Goal: Information Seeking & Learning: Learn about a topic

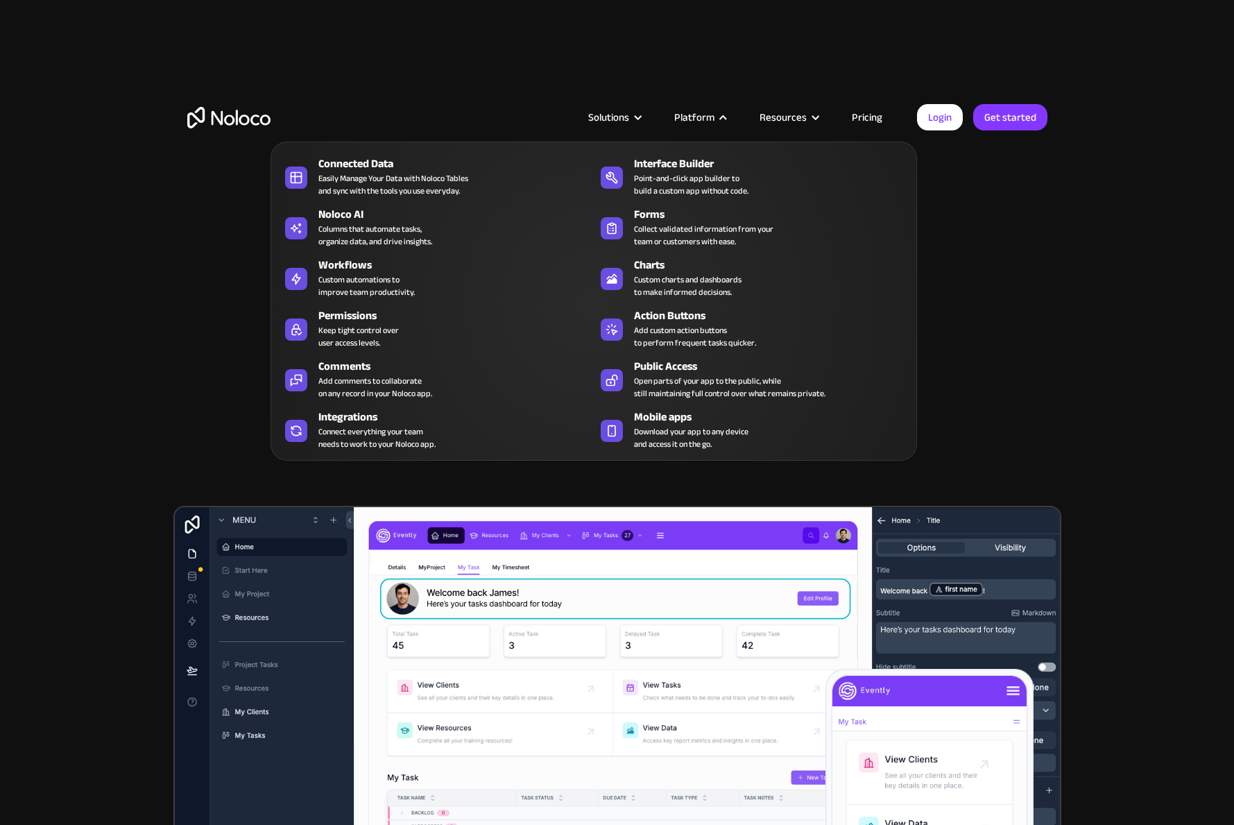
click at [451, 164] on div "Connected Data" at bounding box center [459, 163] width 282 height 17
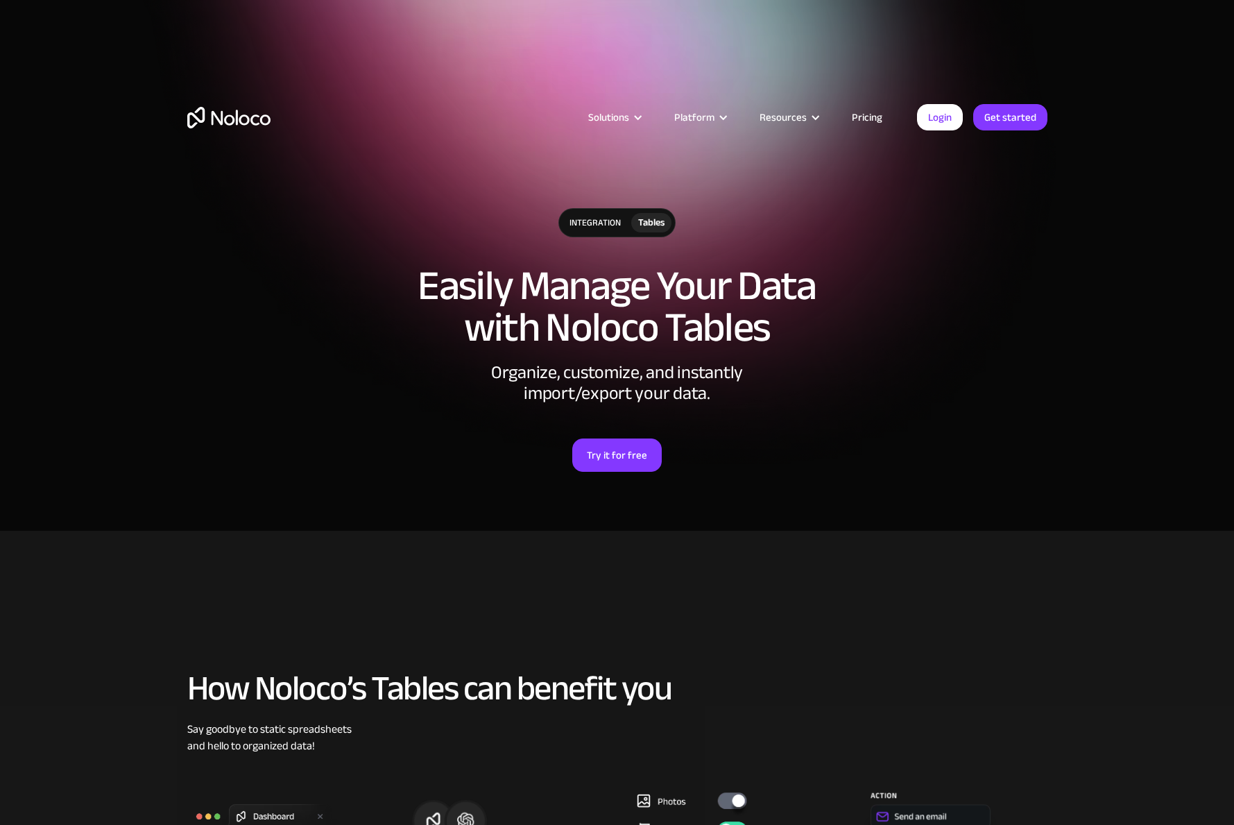
click at [871, 117] on link "Pricing" at bounding box center [866, 117] width 65 height 18
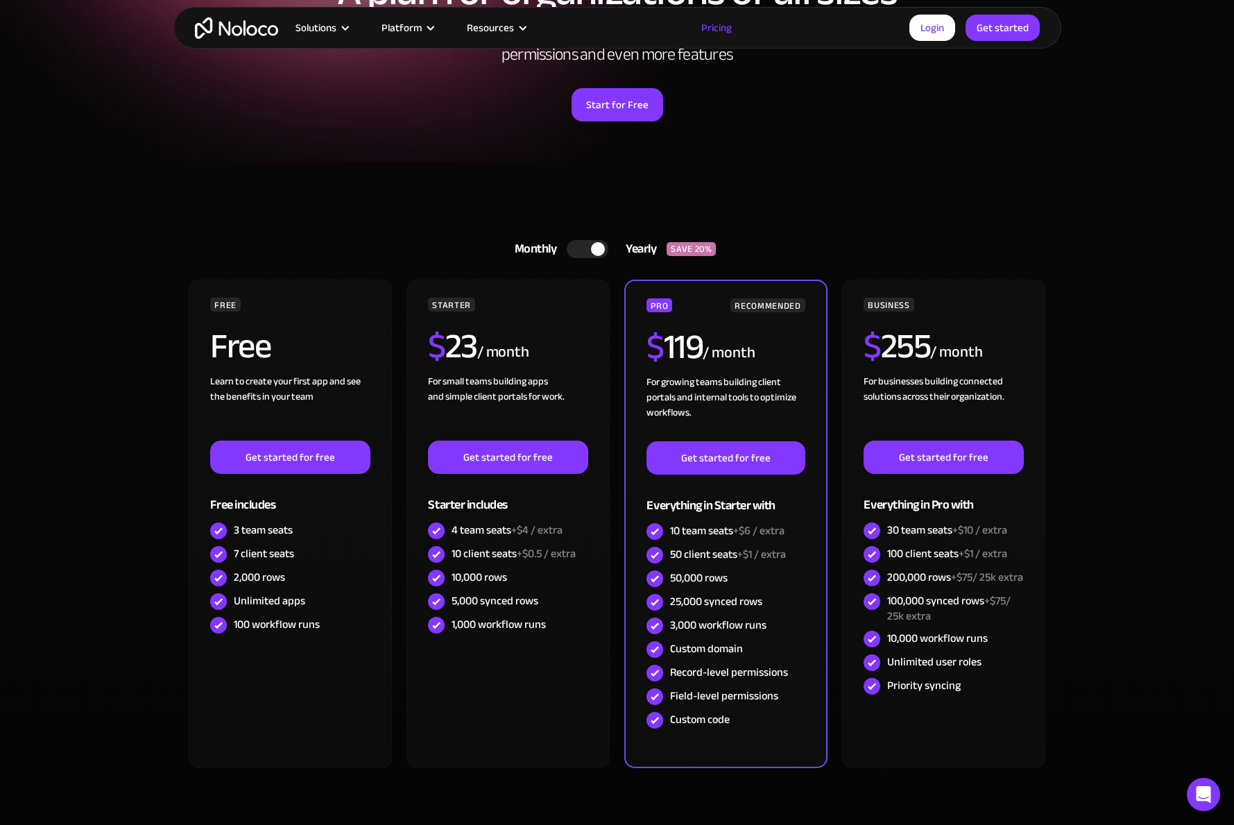
scroll to position [208, 0]
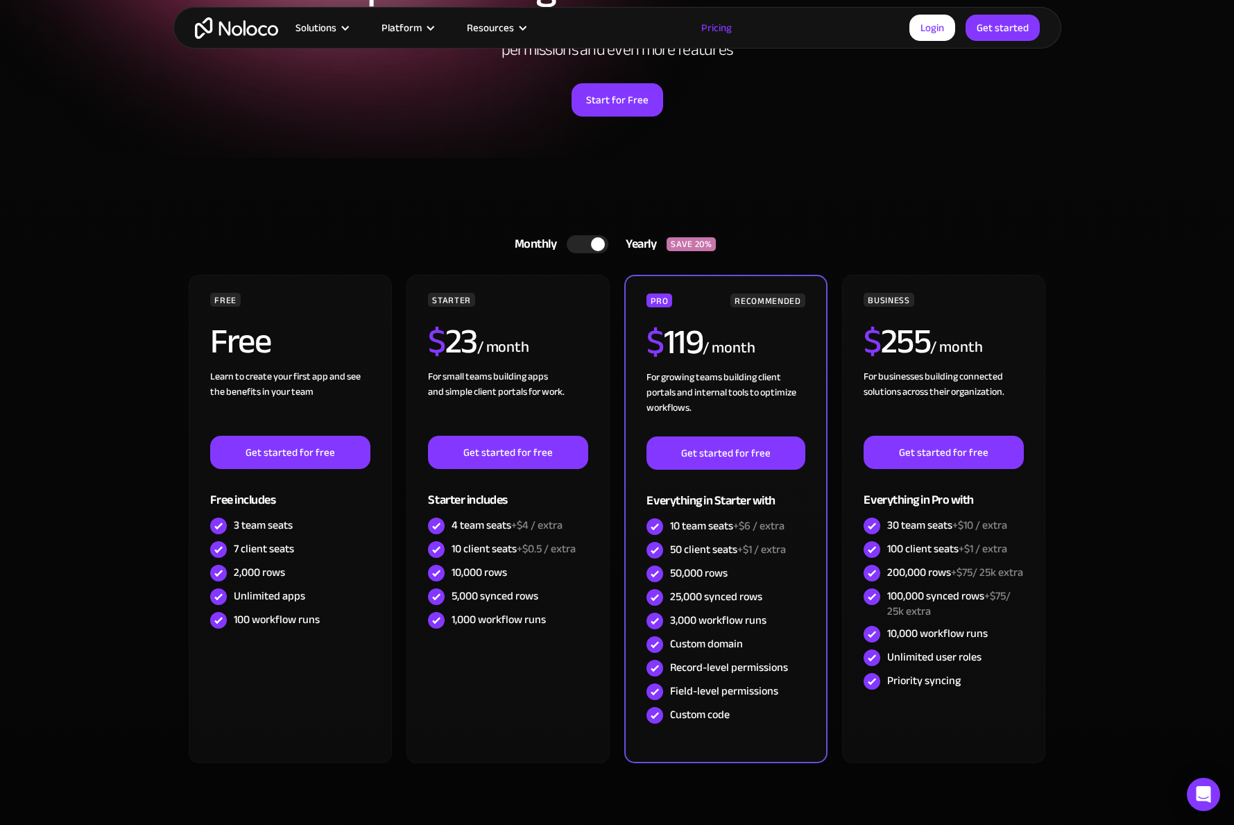
click at [275, 389] on div "Learn to create your first app and see the benefits in your team ‍" at bounding box center [290, 402] width 160 height 67
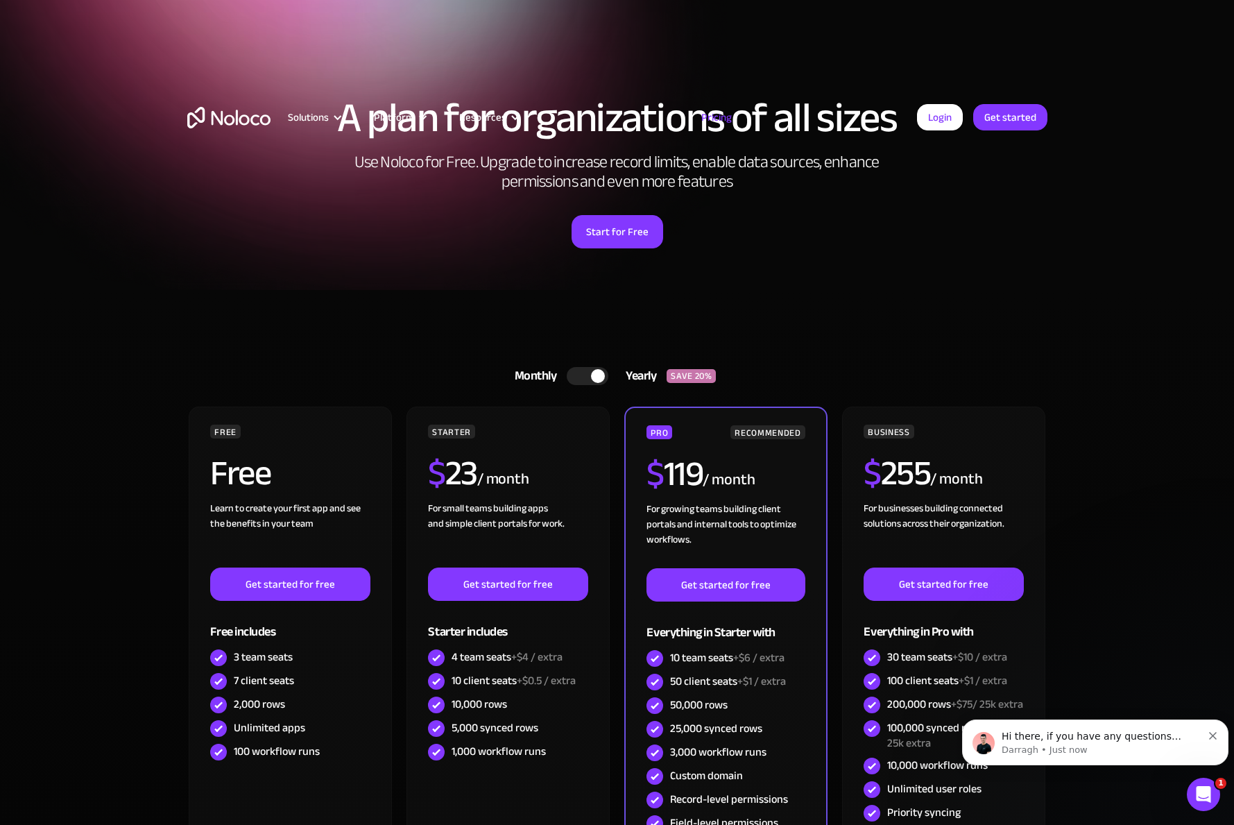
scroll to position [0, 0]
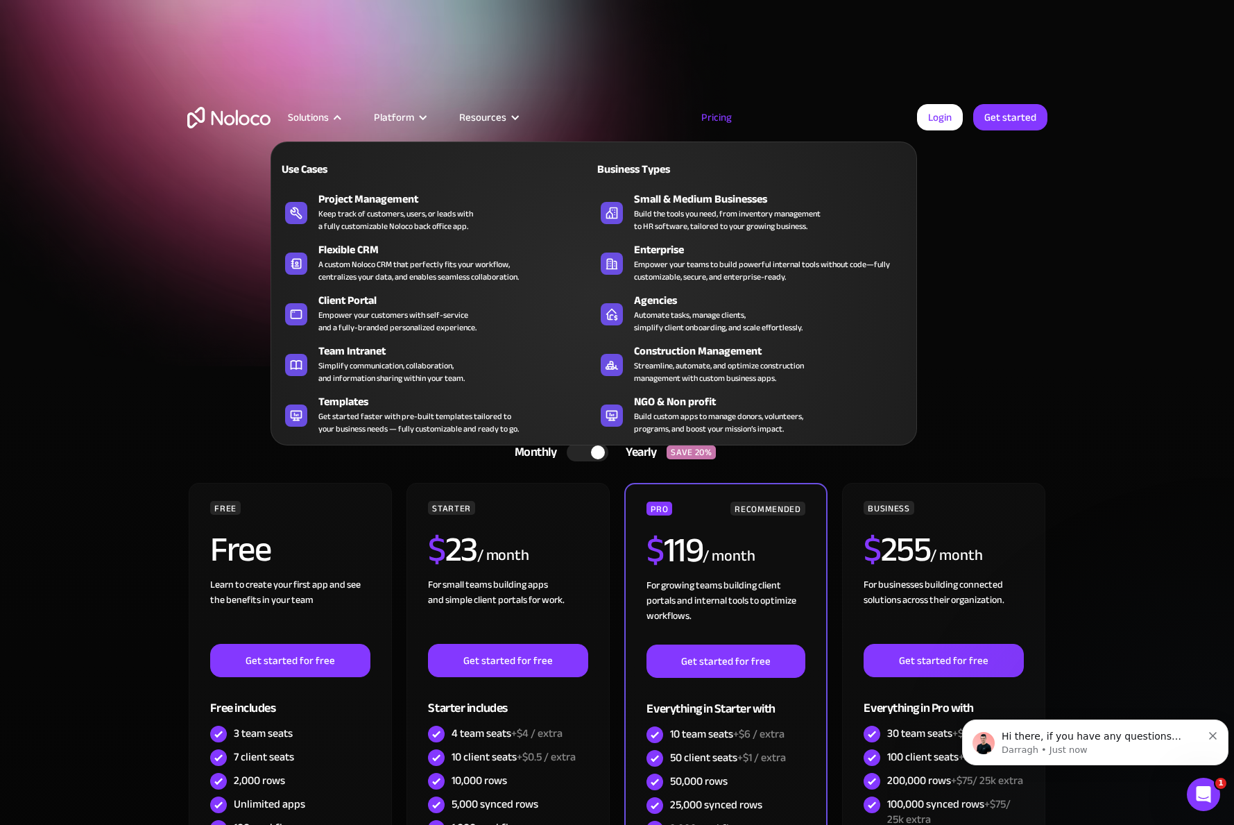
click at [407, 420] on div "Get started faster with pre-built templates tailored to your business needs — f…" at bounding box center [418, 422] width 200 height 25
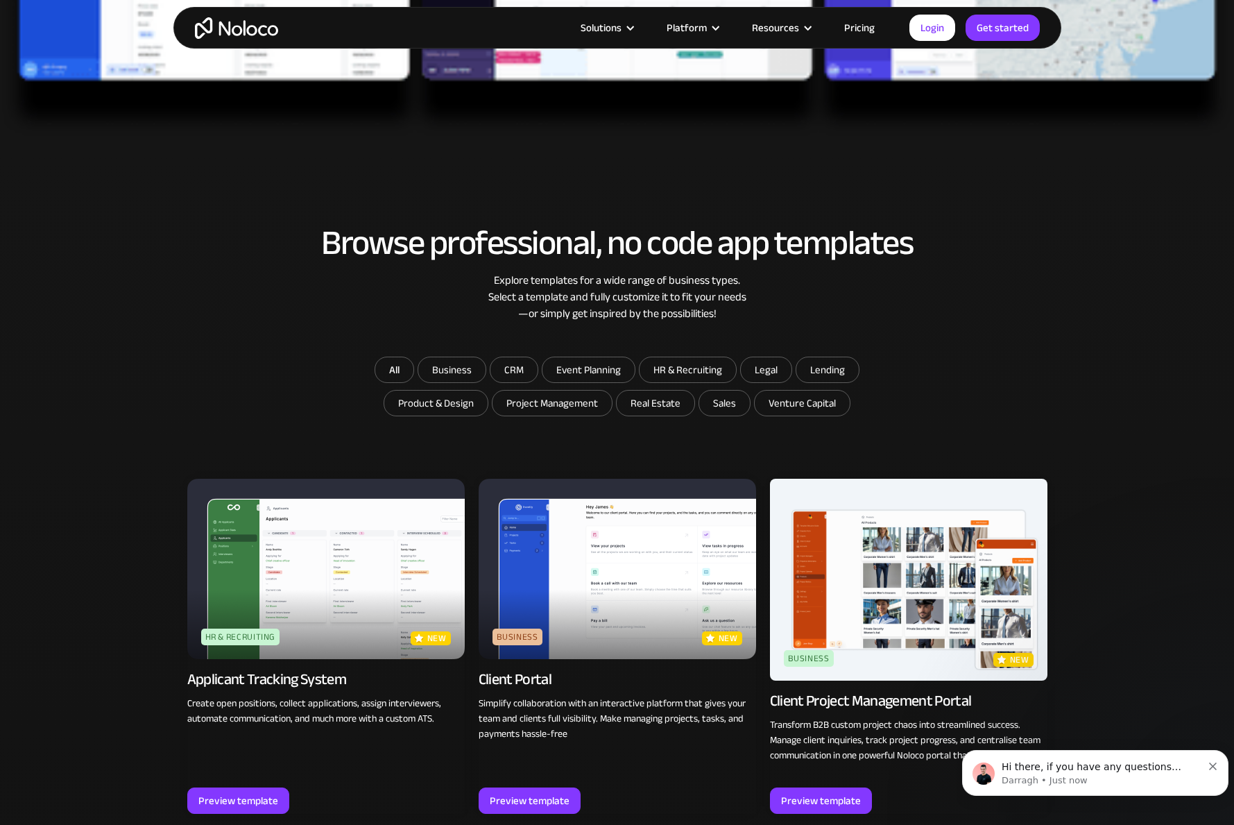
scroll to position [763, 0]
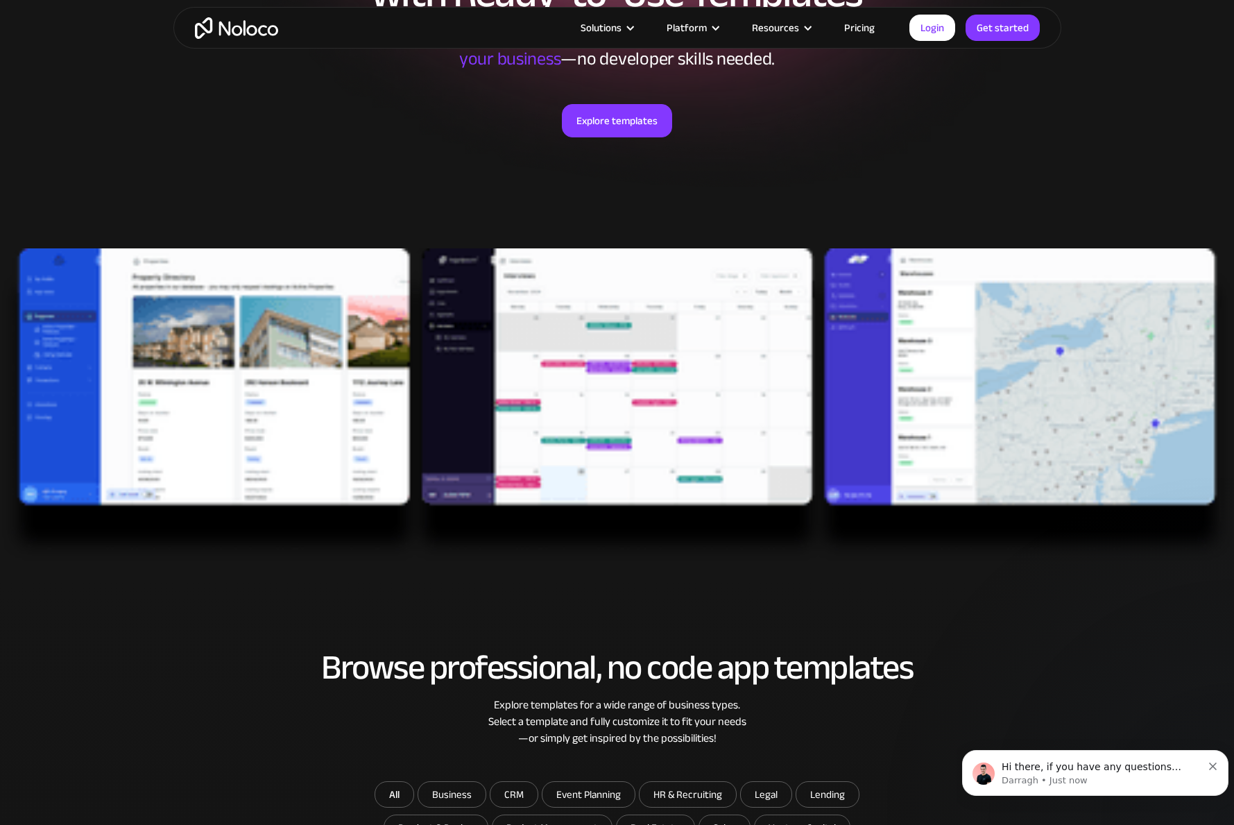
click at [614, 120] on link "Explore templates" at bounding box center [617, 120] width 110 height 33
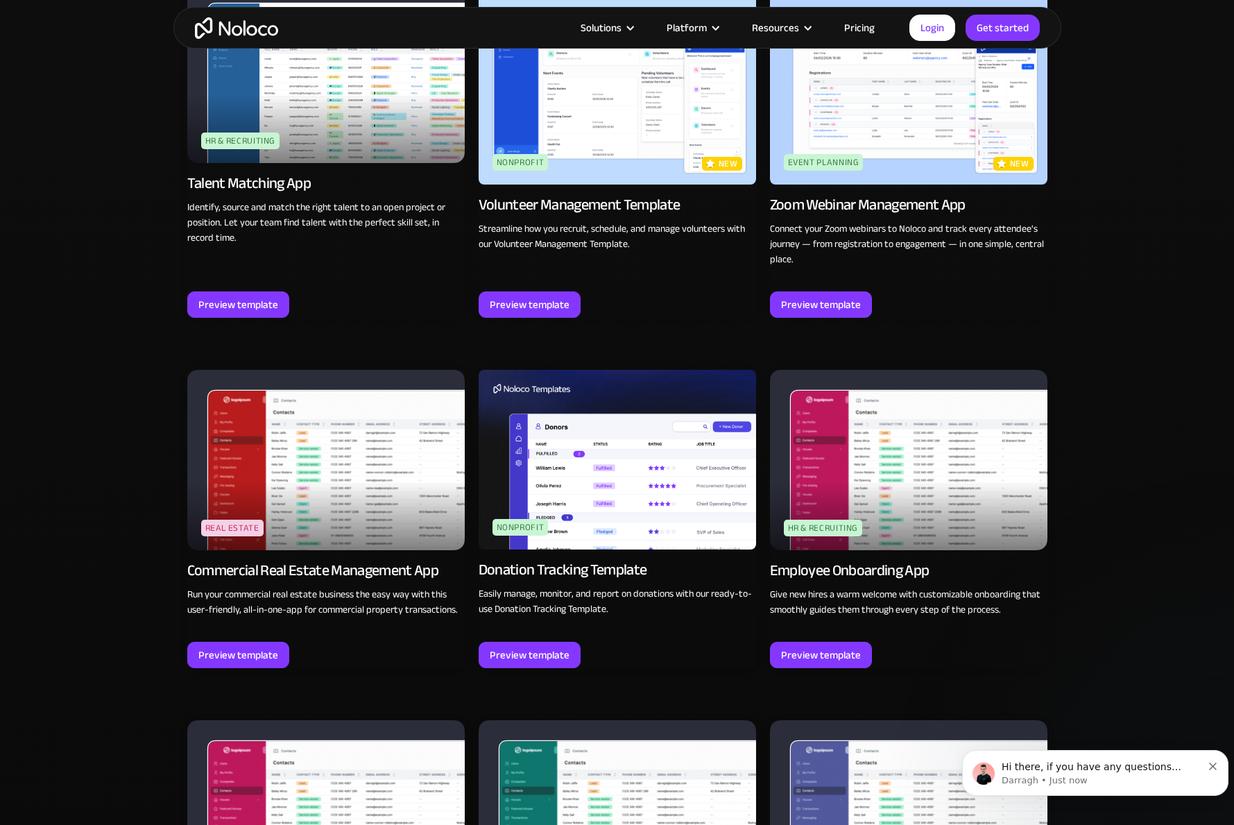
scroll to position [3076, 0]
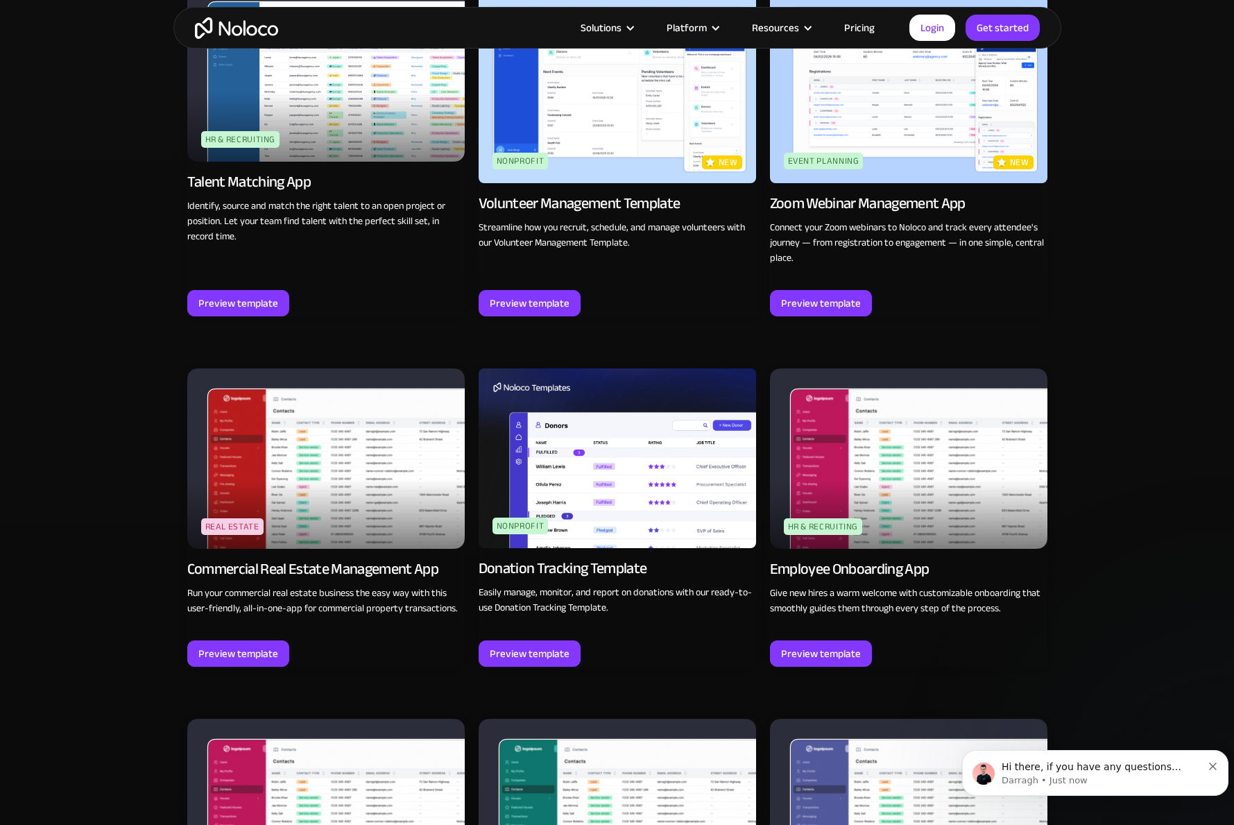
click at [240, 652] on div "Preview template" at bounding box center [238, 653] width 80 height 18
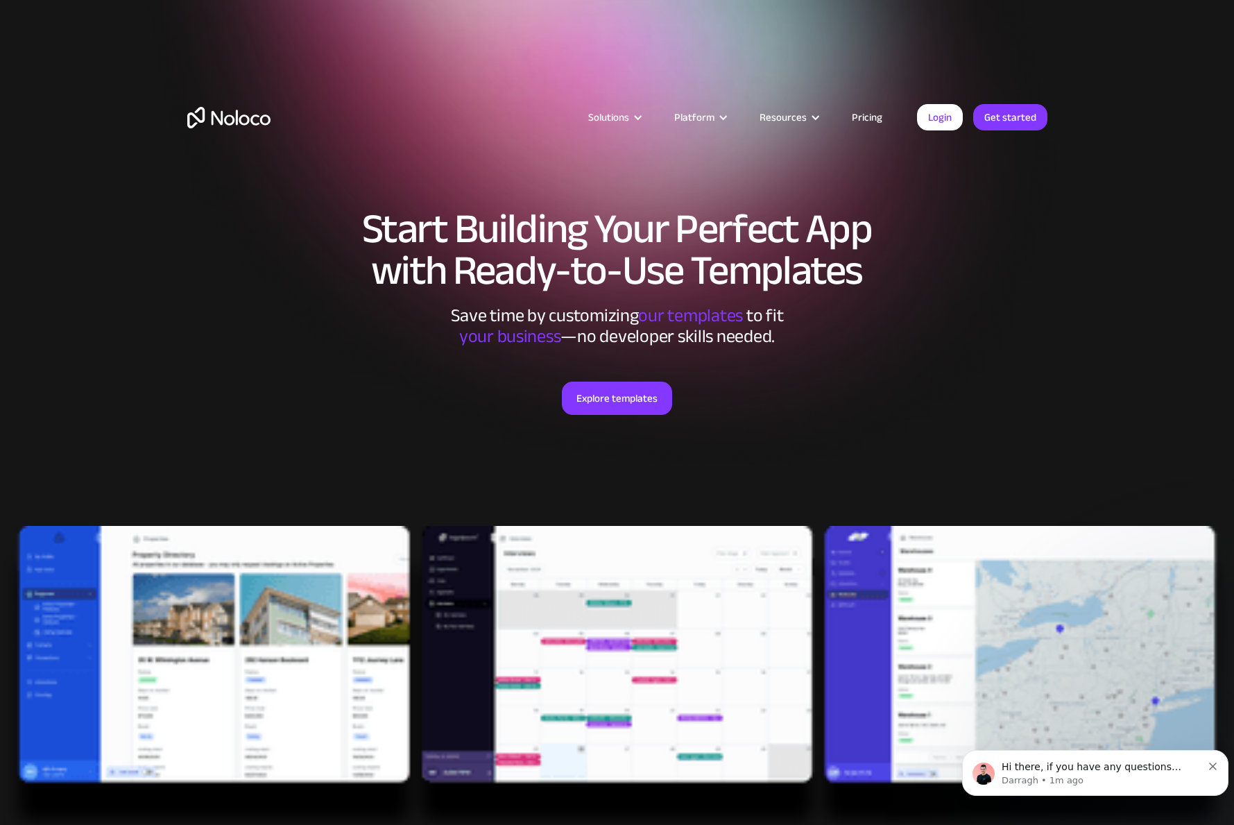
click at [1015, 114] on link "Get started" at bounding box center [1010, 117] width 74 height 26
click at [1013, 116] on link "Get started" at bounding box center [1010, 117] width 74 height 26
click at [1015, 120] on link "Get started" at bounding box center [1010, 117] width 74 height 26
